Goal: Book appointment/travel/reservation

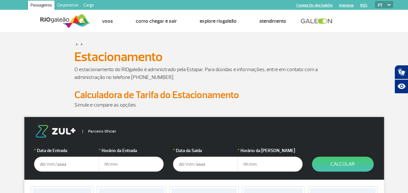
click at [76, 163] on input "text" at bounding box center [66, 163] width 65 height 15
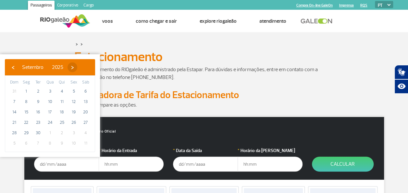
click at [77, 65] on span "›" at bounding box center [72, 67] width 10 height 10
click at [64, 89] on span "2" at bounding box center [62, 91] width 10 height 10
type input "[DATE]"
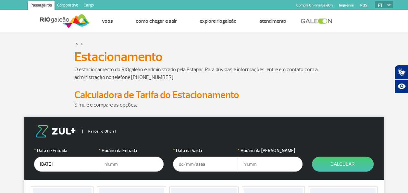
click at [112, 164] on input "text" at bounding box center [131, 163] width 65 height 15
type input "12:00"
click at [186, 162] on input "text" at bounding box center [205, 163] width 65 height 15
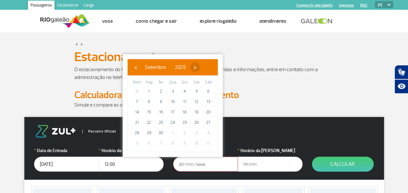
click at [200, 70] on span "›" at bounding box center [195, 67] width 10 height 10
click at [163, 124] on span "21" at bounding box center [160, 122] width 10 height 10
type input "[DATE]"
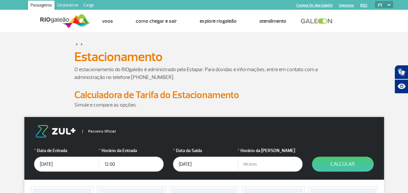
click at [251, 165] on input "text" at bounding box center [269, 163] width 65 height 15
type input "12:00"
click at [328, 162] on button "Calcular" at bounding box center [343, 163] width 62 height 15
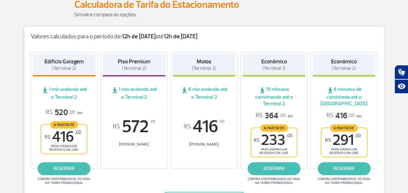
scroll to position [91, 0]
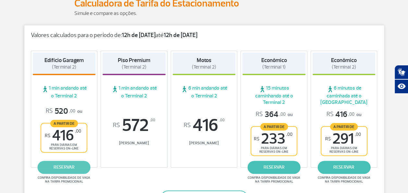
click at [75, 162] on link "reservar" at bounding box center [64, 166] width 53 height 13
